Goal: Information Seeking & Learning: Compare options

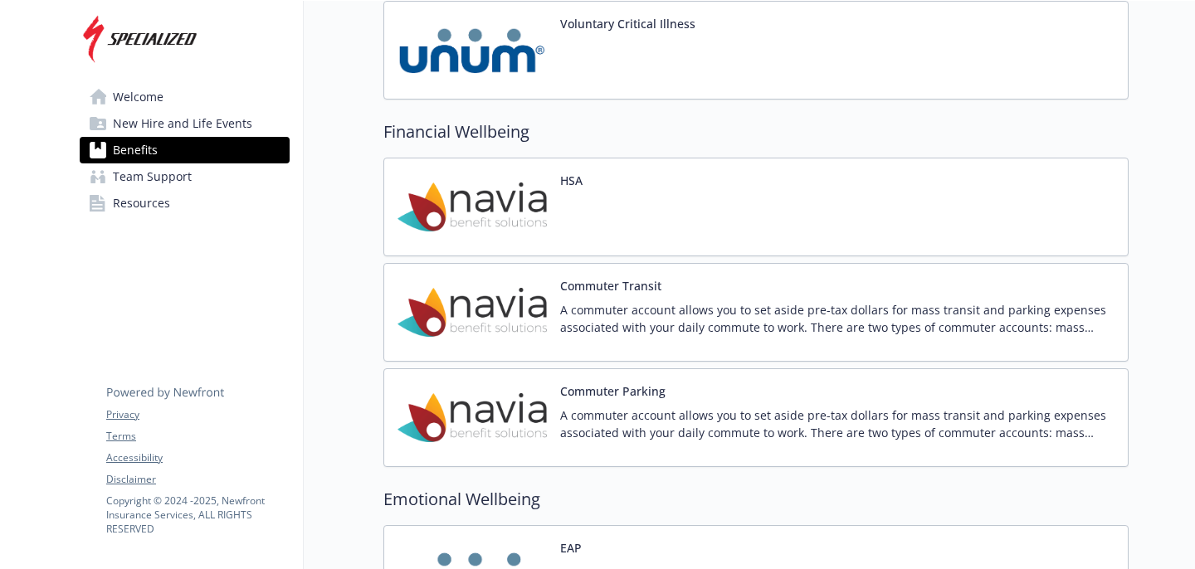
scroll to position [1689, 0]
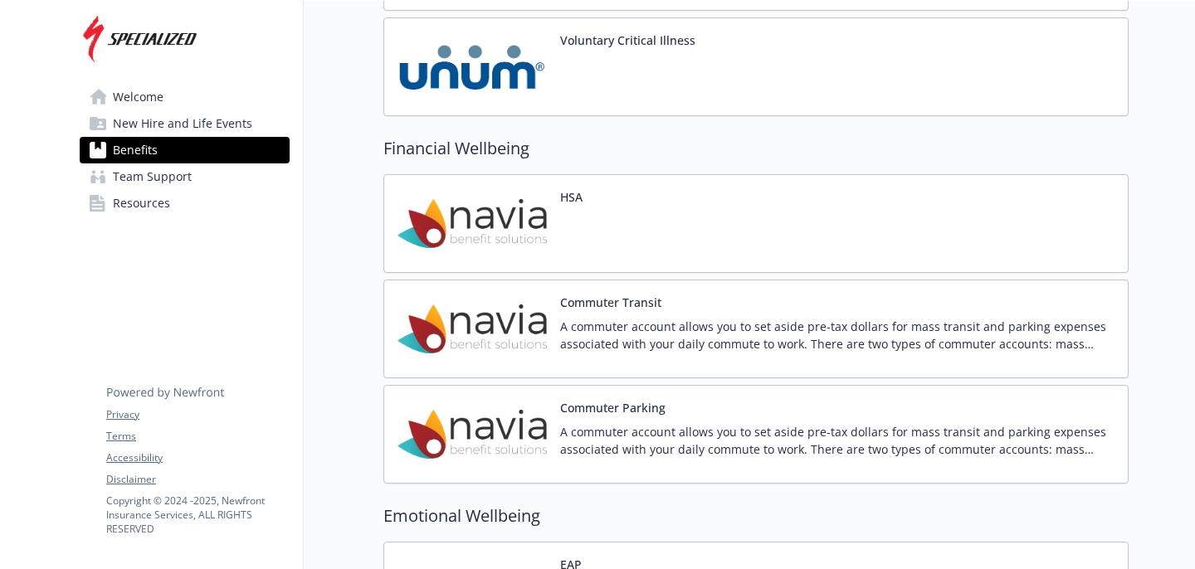
click at [546, 169] on div "Financial Wellbeing HSA Commuter Transit A commuter account allows you to set a…" at bounding box center [756, 310] width 745 height 348
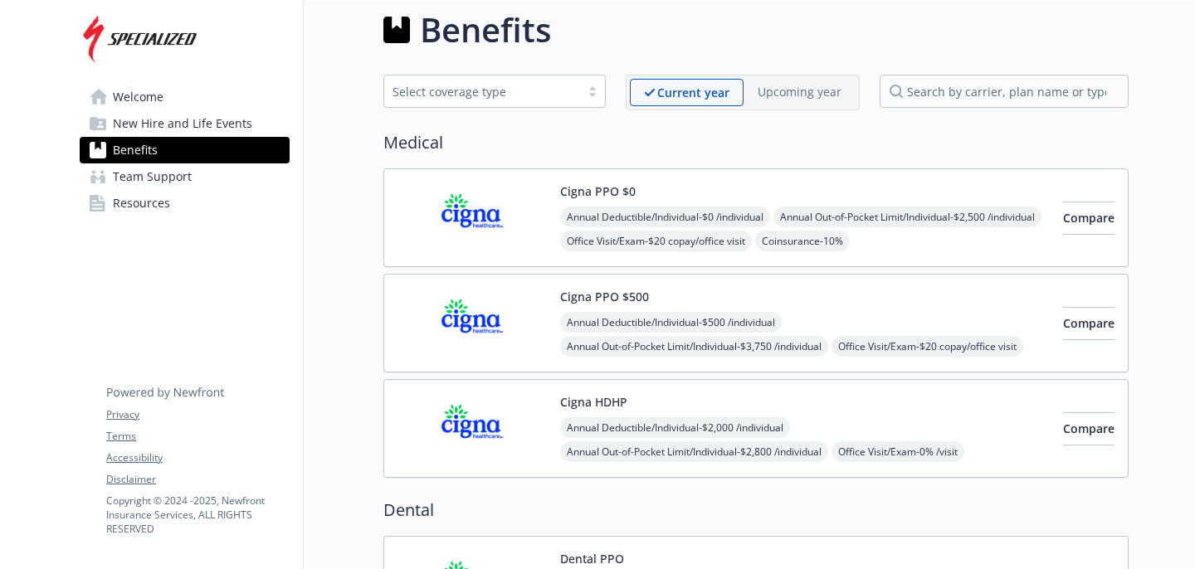
scroll to position [0, 0]
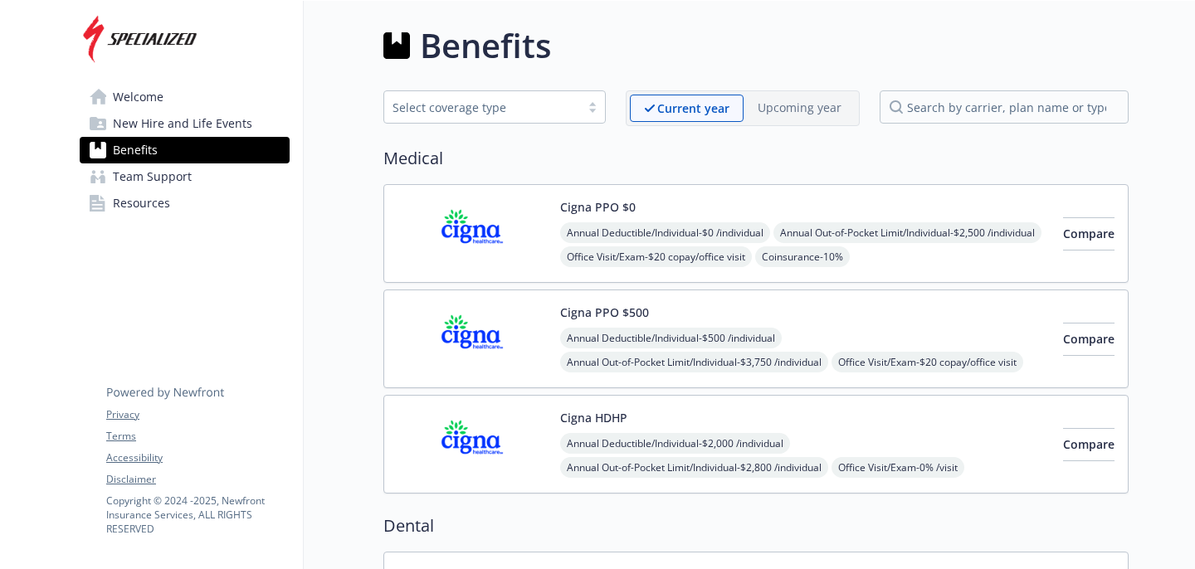
click at [592, 104] on div at bounding box center [592, 106] width 25 height 13
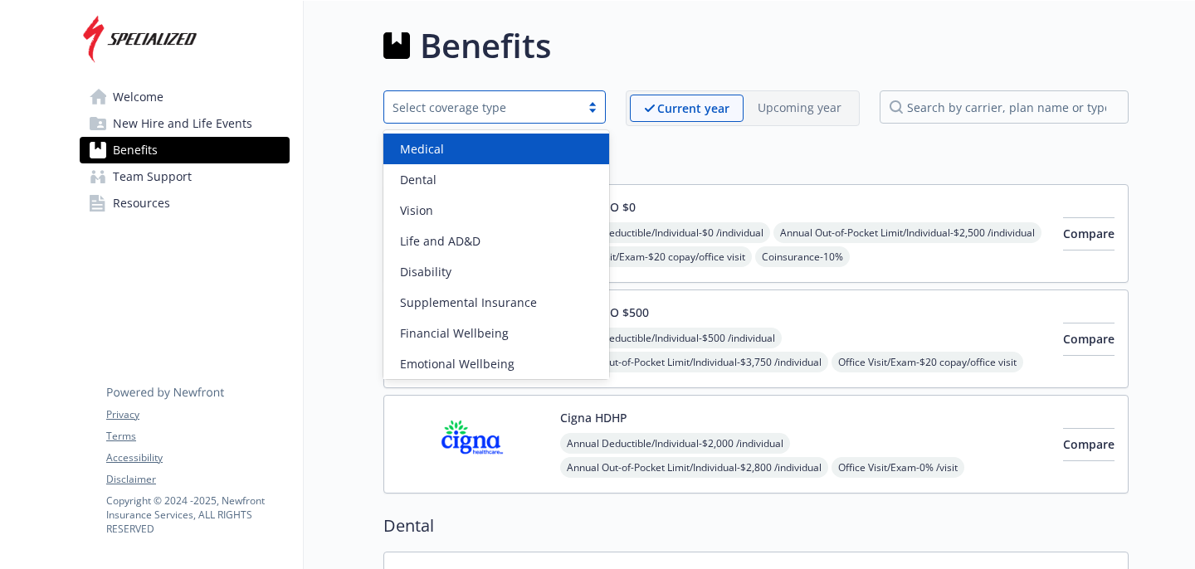
click at [433, 144] on span "Medical" at bounding box center [422, 148] width 44 height 17
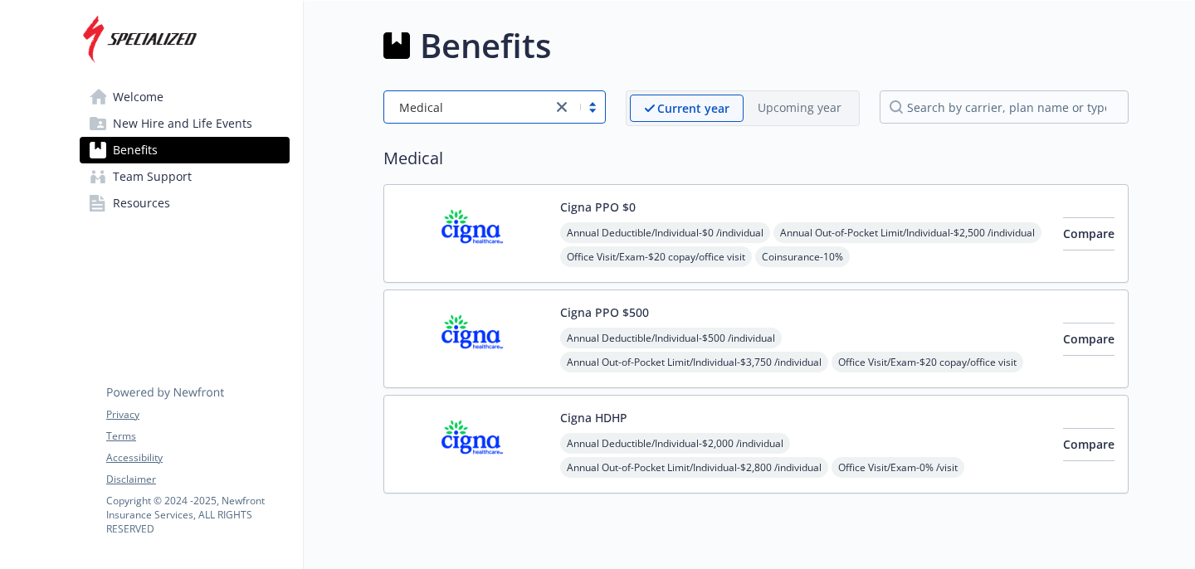
scroll to position [44, 0]
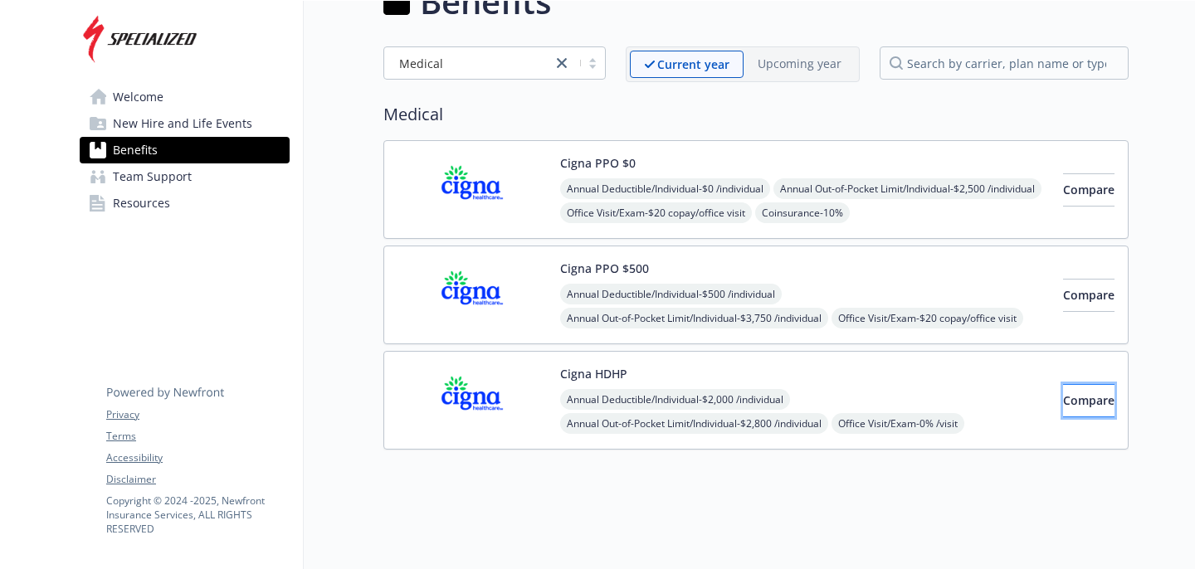
click at [1063, 402] on span "Compare" at bounding box center [1088, 401] width 51 height 16
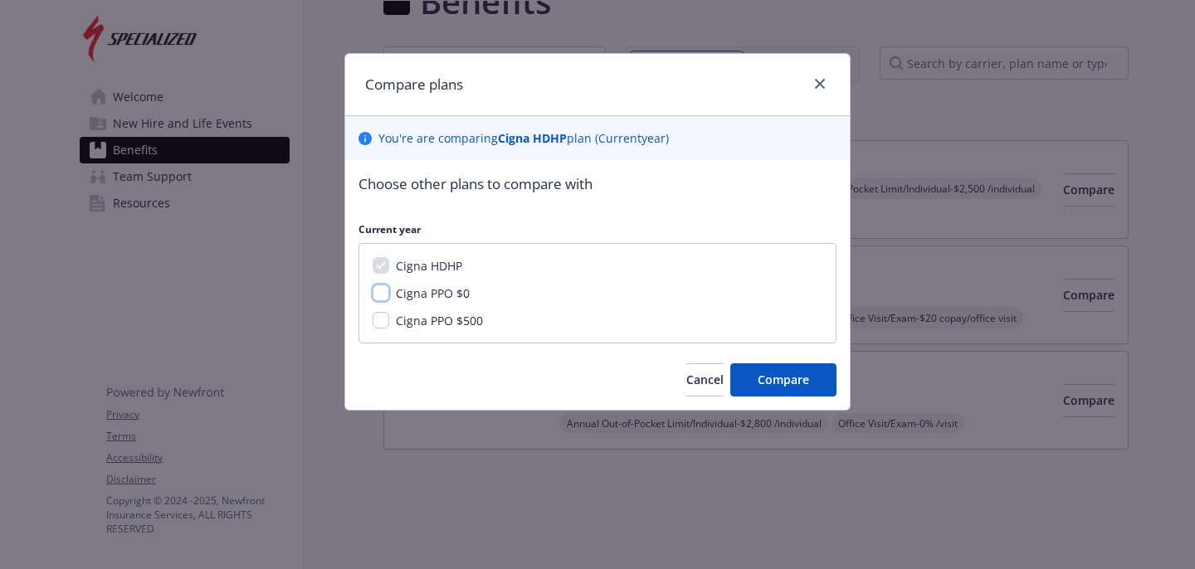
click at [382, 295] on input "Cigna PPO $0" at bounding box center [381, 293] width 17 height 17
checkbox input "true"
click at [382, 326] on input "Cigna PPO $500" at bounding box center [381, 320] width 17 height 17
checkbox input "true"
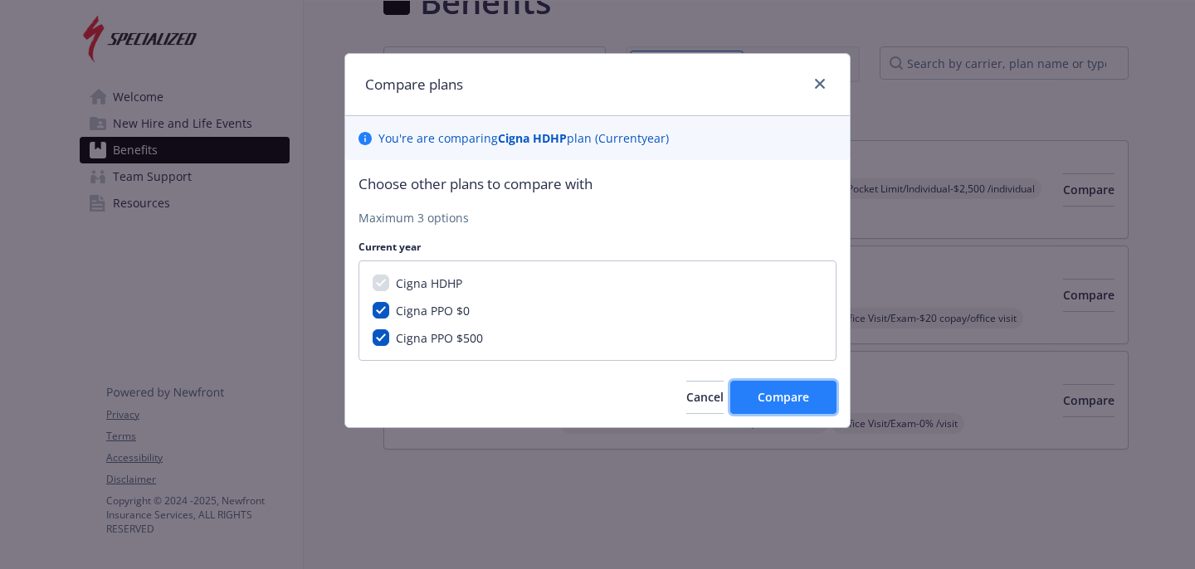
click at [796, 391] on span "Compare" at bounding box center [783, 397] width 51 height 16
